Goal: Check status

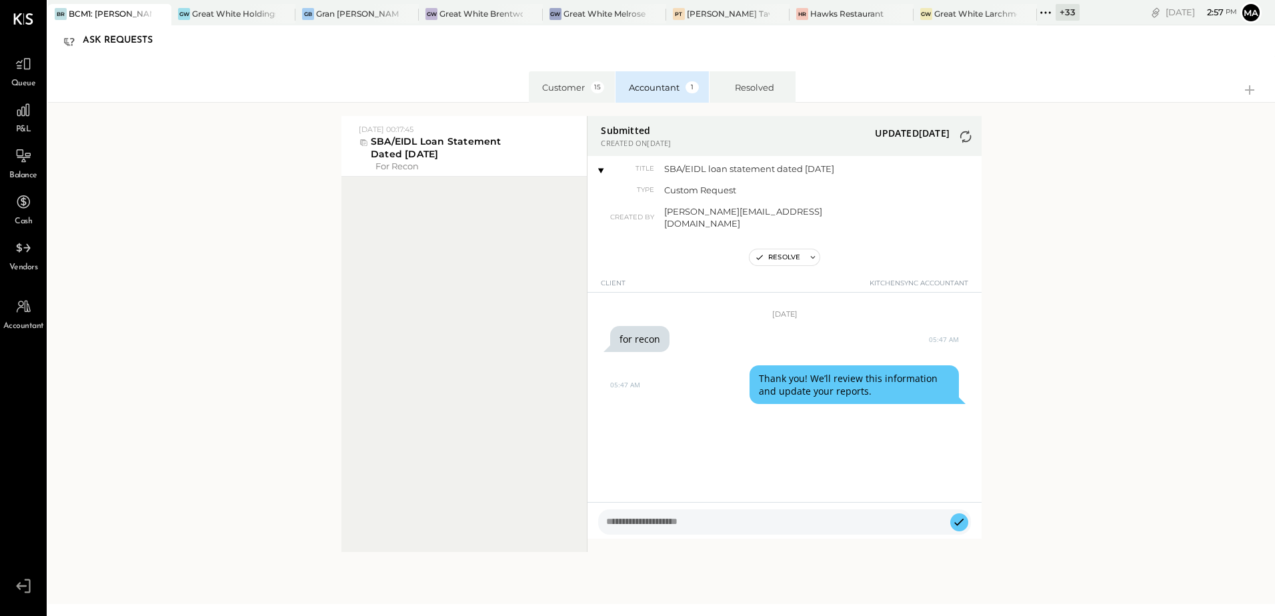
click at [1053, 285] on div "Customer 15 Accountant 1 Resolved [DATE] 00:17:45 [DATE] 00:17:45 SBA/EIDL loan…" at bounding box center [661, 304] width 1227 height 496
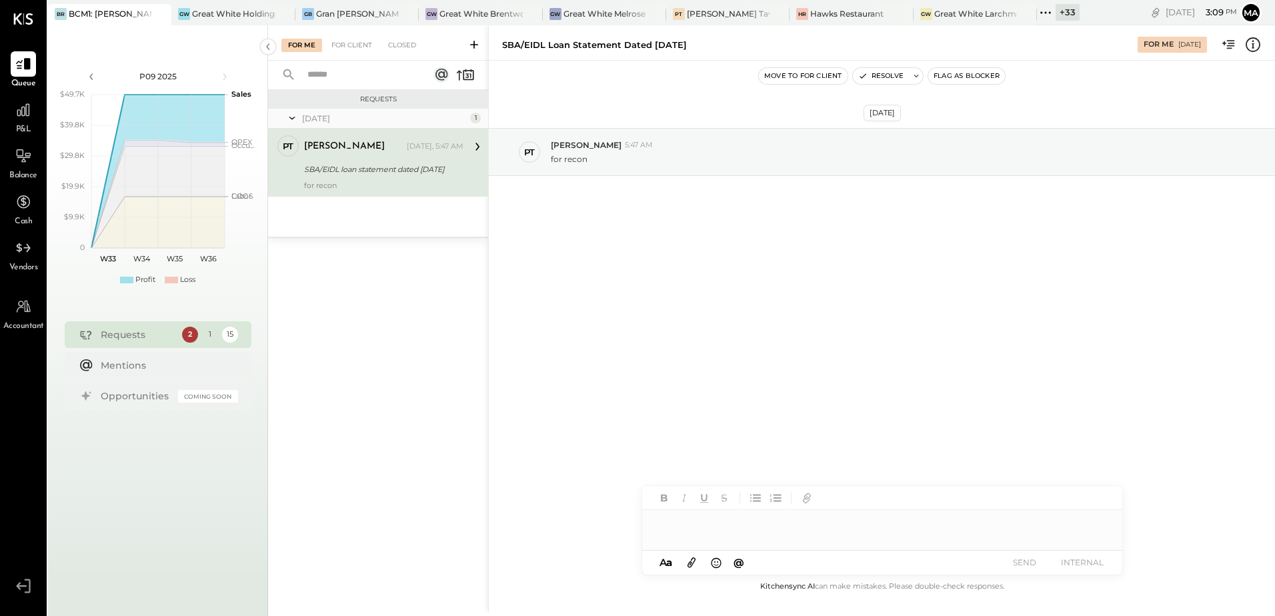
drag, startPoint x: 1070, startPoint y: 8, endPoint x: 1065, endPoint y: 13, distance: 7.1
click at [1070, 7] on div "+ 33" at bounding box center [1067, 12] width 24 height 17
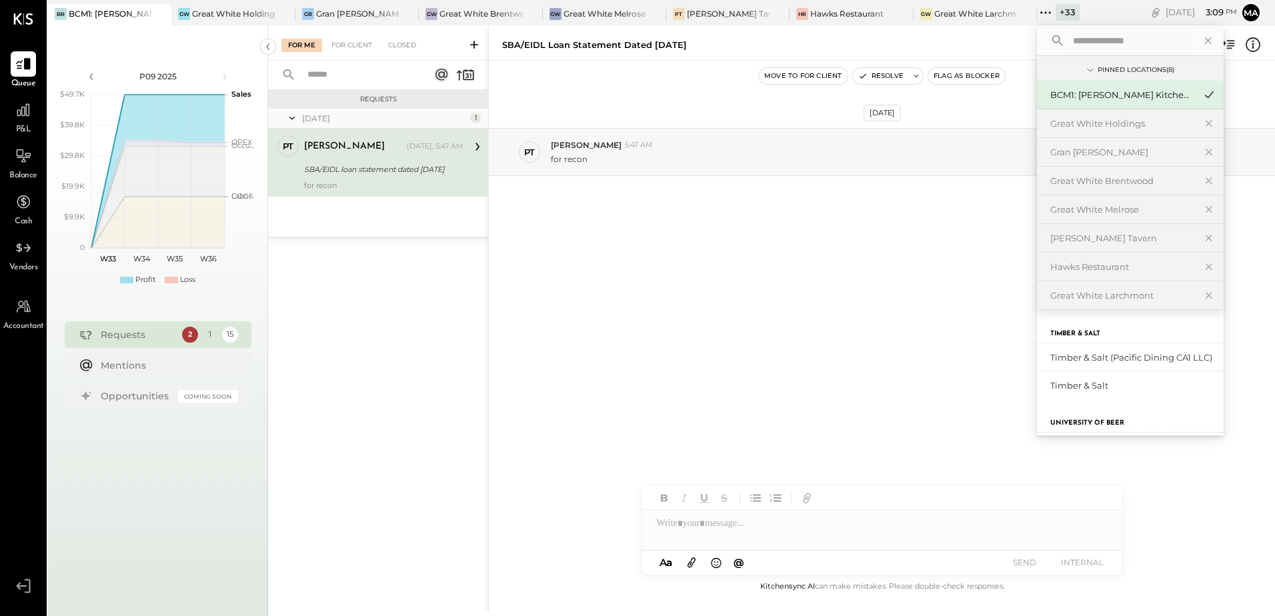
click at [1095, 47] on input "text" at bounding box center [1129, 41] width 124 height 24
type input "*"
click at [685, 353] on div "Aug 19th, 2025 PT Pam T Luo 5:47 AM for recon" at bounding box center [882, 320] width 786 height 518
